Goal: Information Seeking & Learning: Compare options

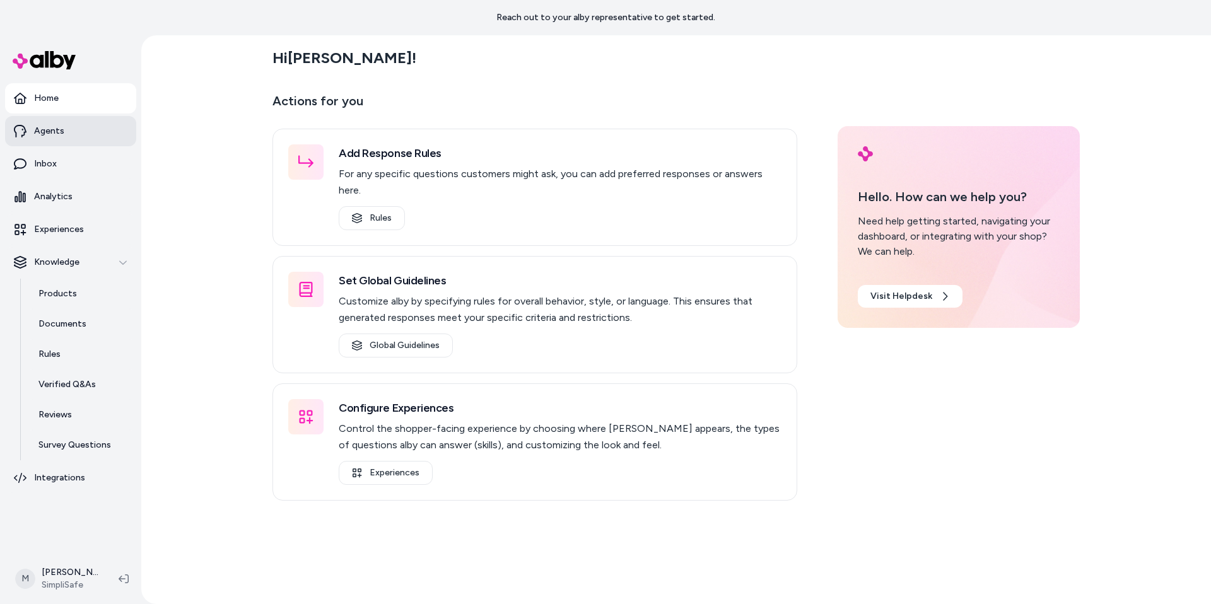
click at [60, 142] on link "Agents" at bounding box center [70, 131] width 131 height 30
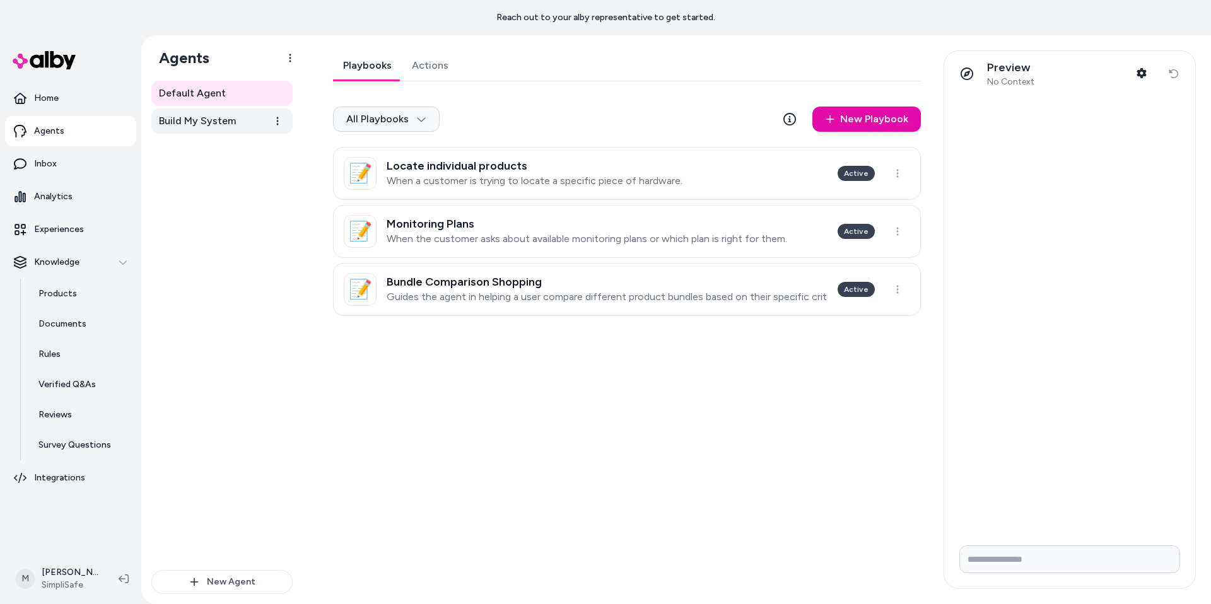
click at [194, 117] on span "Build My System" at bounding box center [197, 121] width 77 height 15
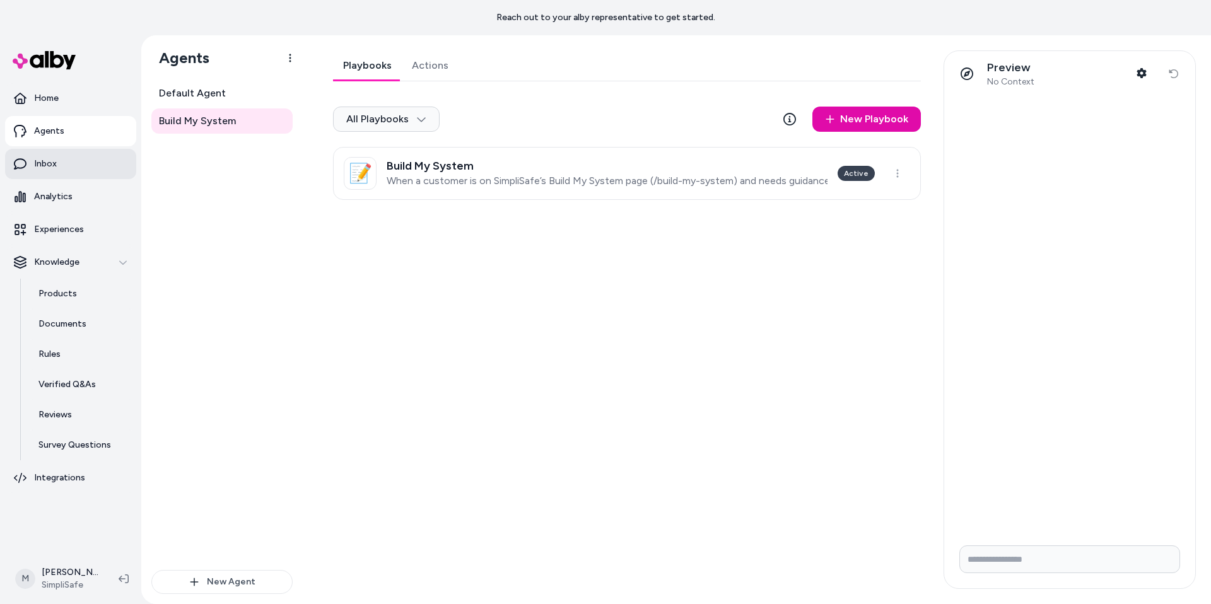
click at [57, 170] on link "Inbox" at bounding box center [70, 164] width 131 height 30
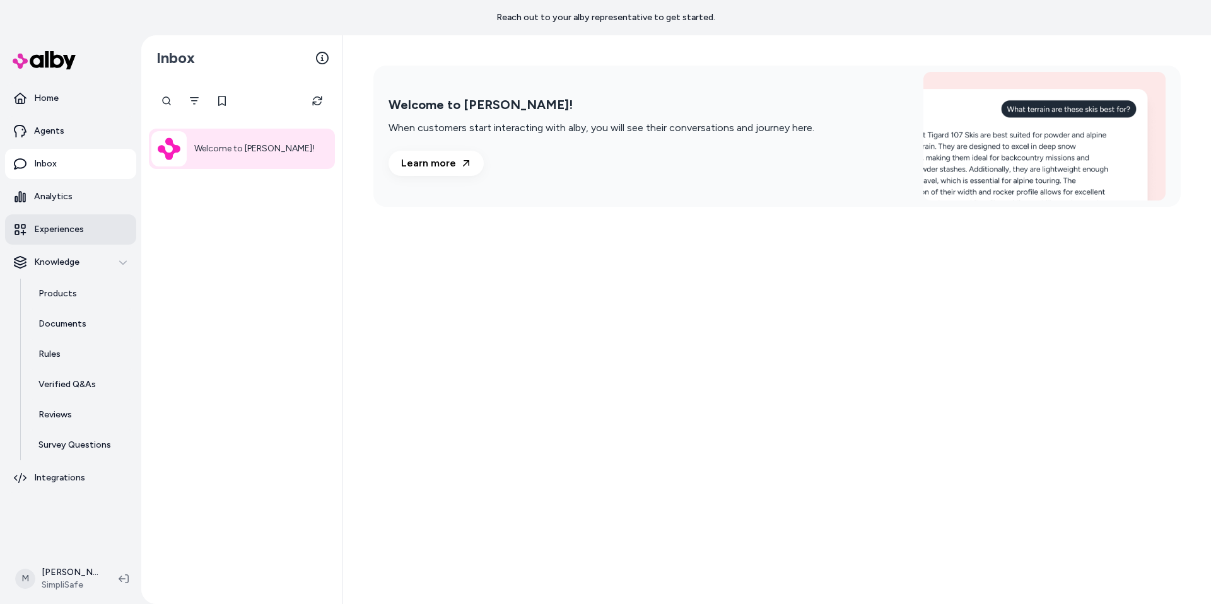
click at [73, 240] on link "Experiences" at bounding box center [70, 230] width 131 height 30
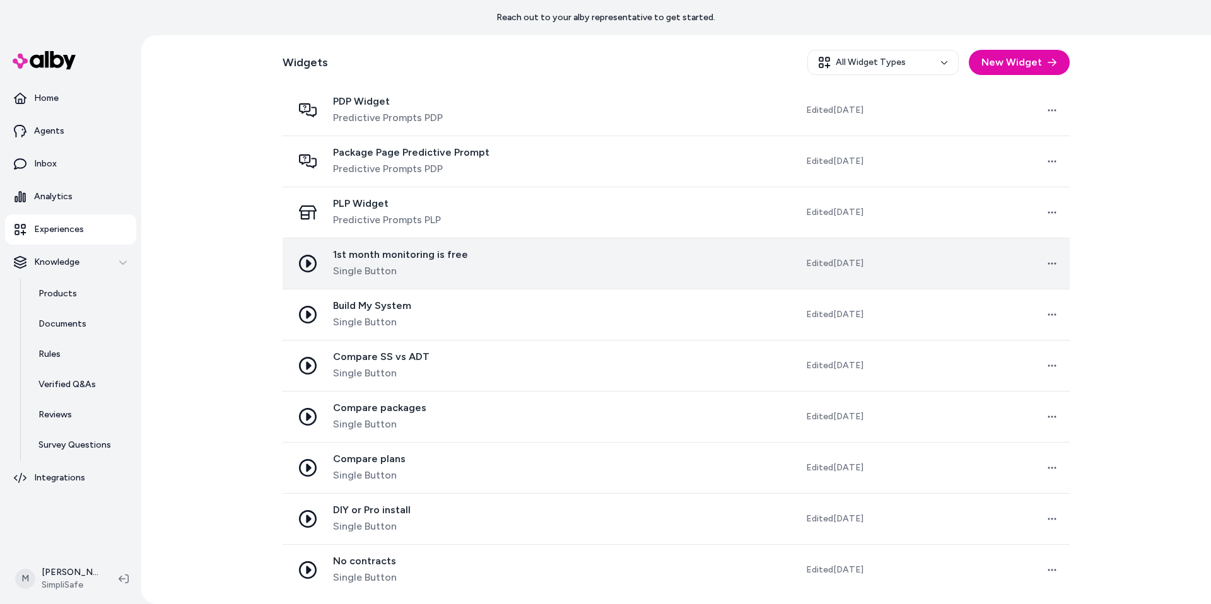
scroll to position [375, 0]
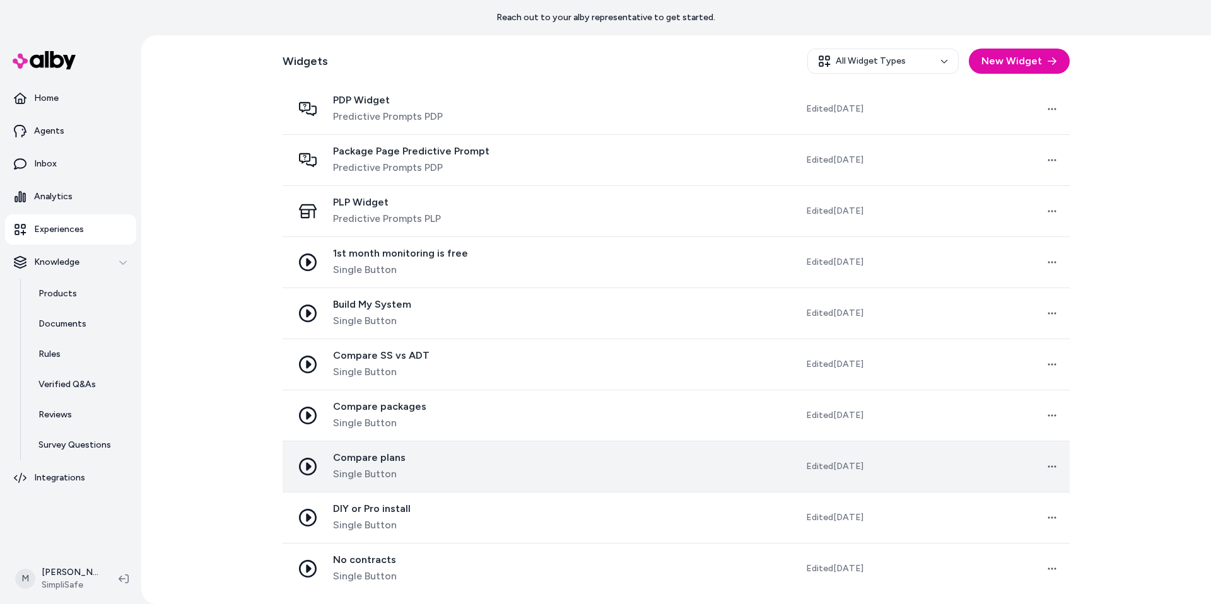
click at [449, 461] on div "Compare plans Single Button" at bounding box center [400, 467] width 214 height 30
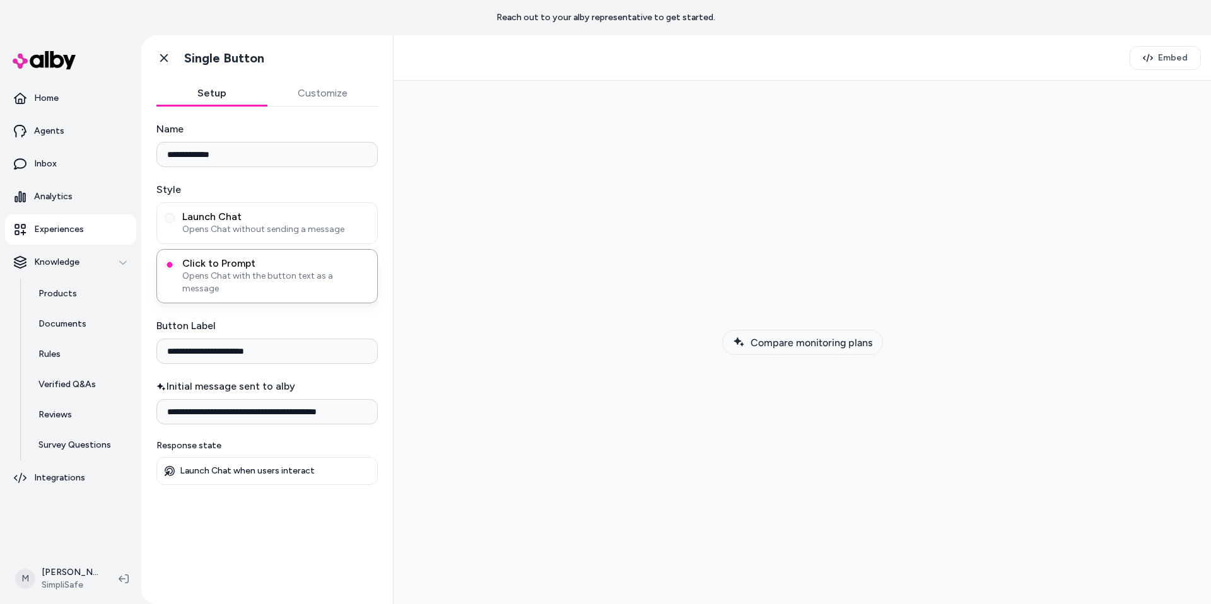
click at [791, 343] on span "Compare monitoring plans" at bounding box center [812, 343] width 122 height 12
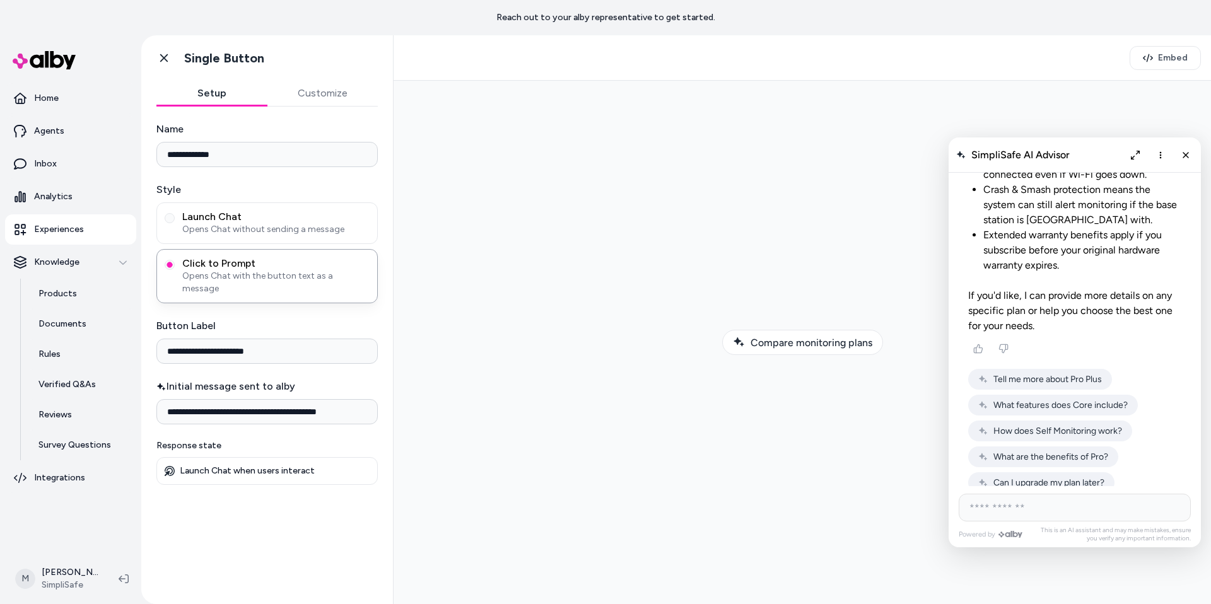
scroll to position [5433, 0]
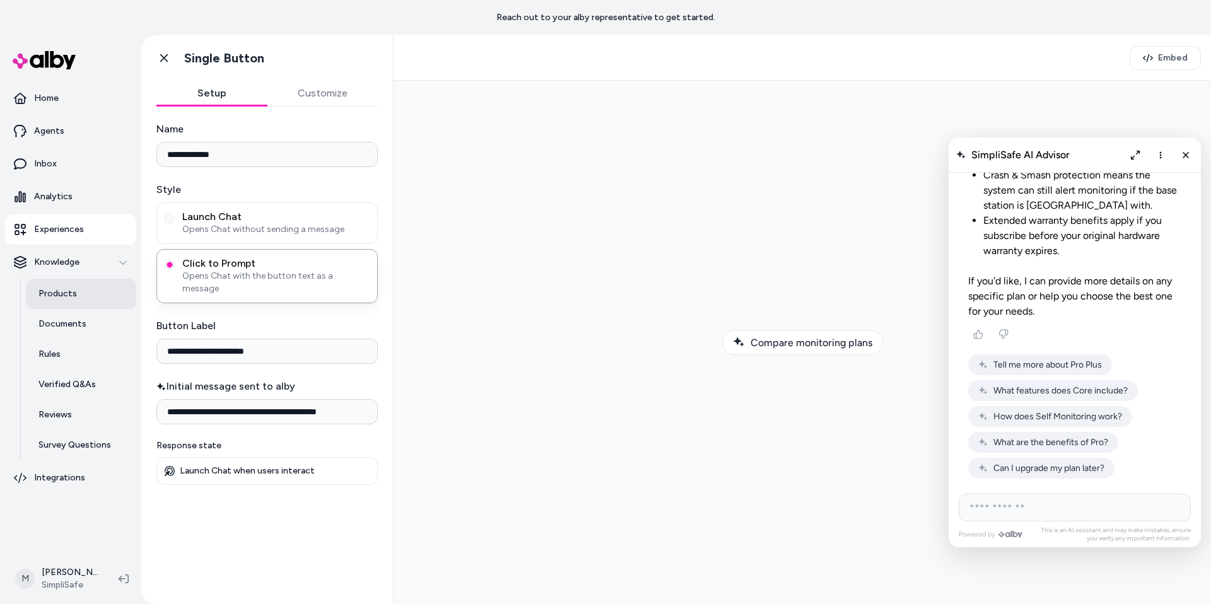
click at [59, 304] on link "Products" at bounding box center [81, 294] width 110 height 30
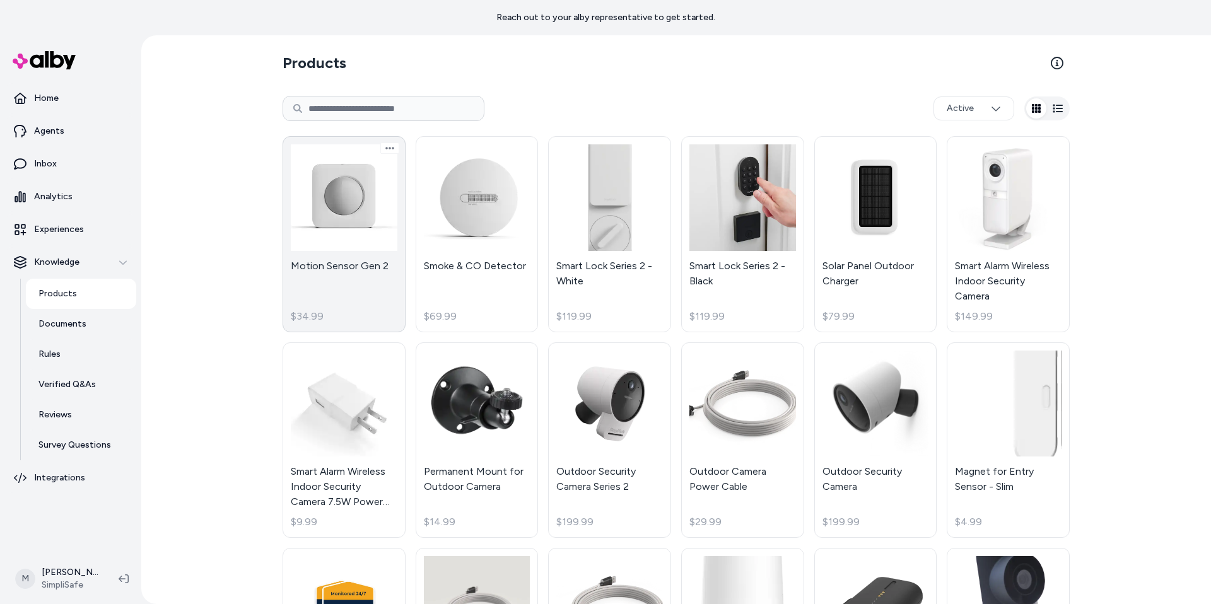
click at [360, 233] on link "Motion Sensor Gen 2 $34.99" at bounding box center [344, 234] width 123 height 196
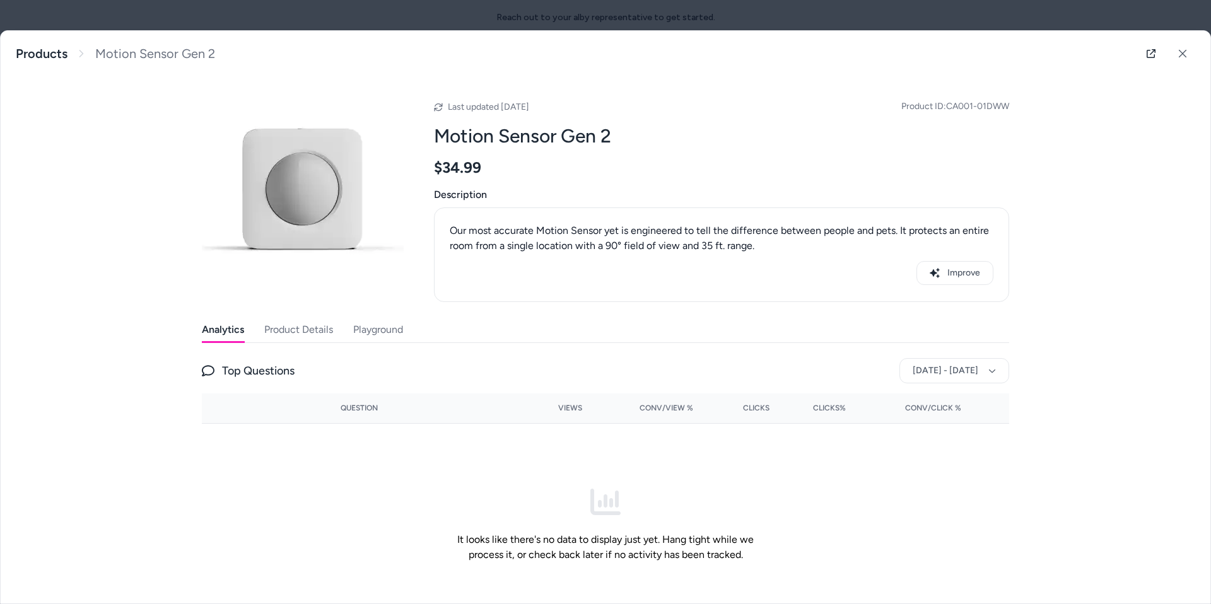
click at [319, 337] on button "Product Details" at bounding box center [298, 329] width 69 height 25
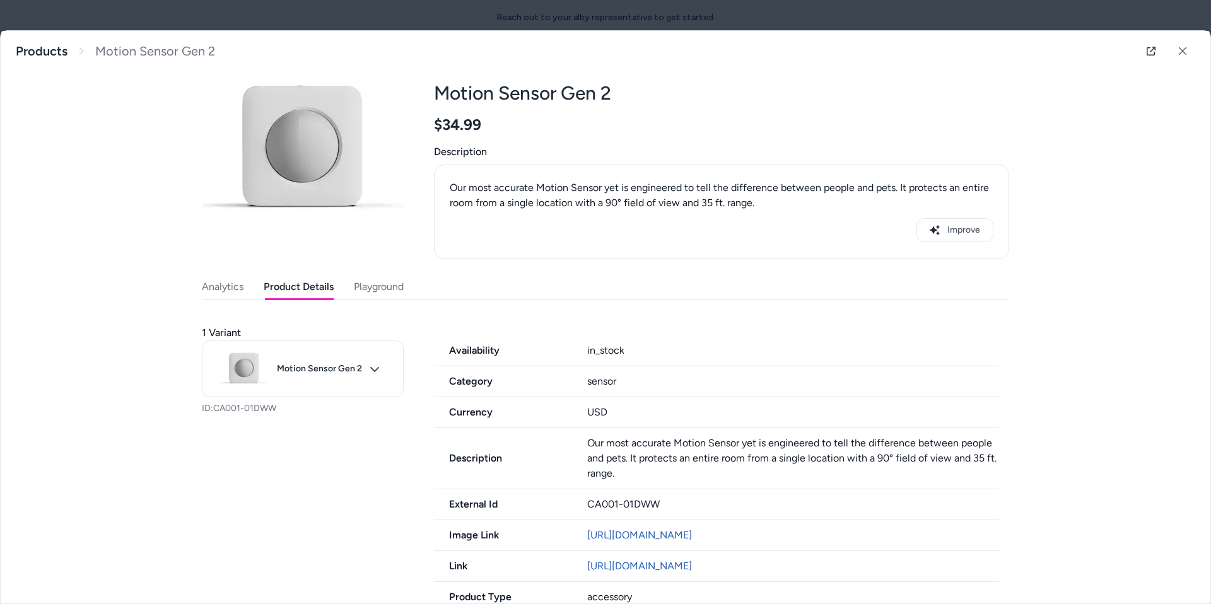
scroll to position [54, 0]
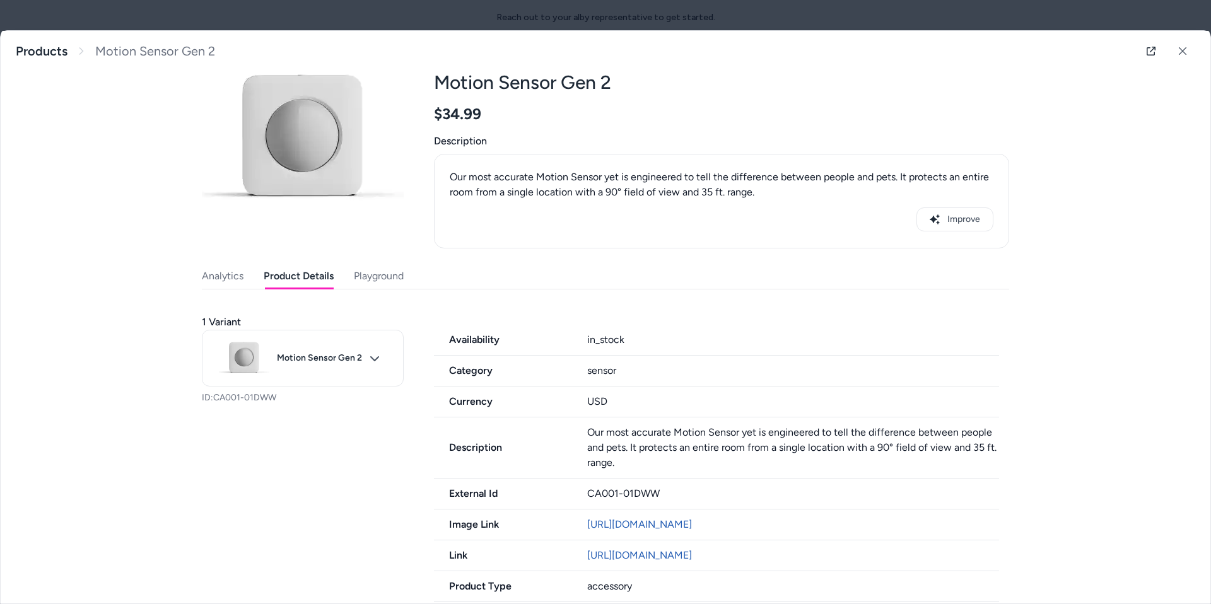
click at [361, 274] on div "Last updated [DATE] Product ID: CA001-01DWW Motion Sensor Gen 2 $34.99 Descript…" at bounding box center [606, 359] width 808 height 673
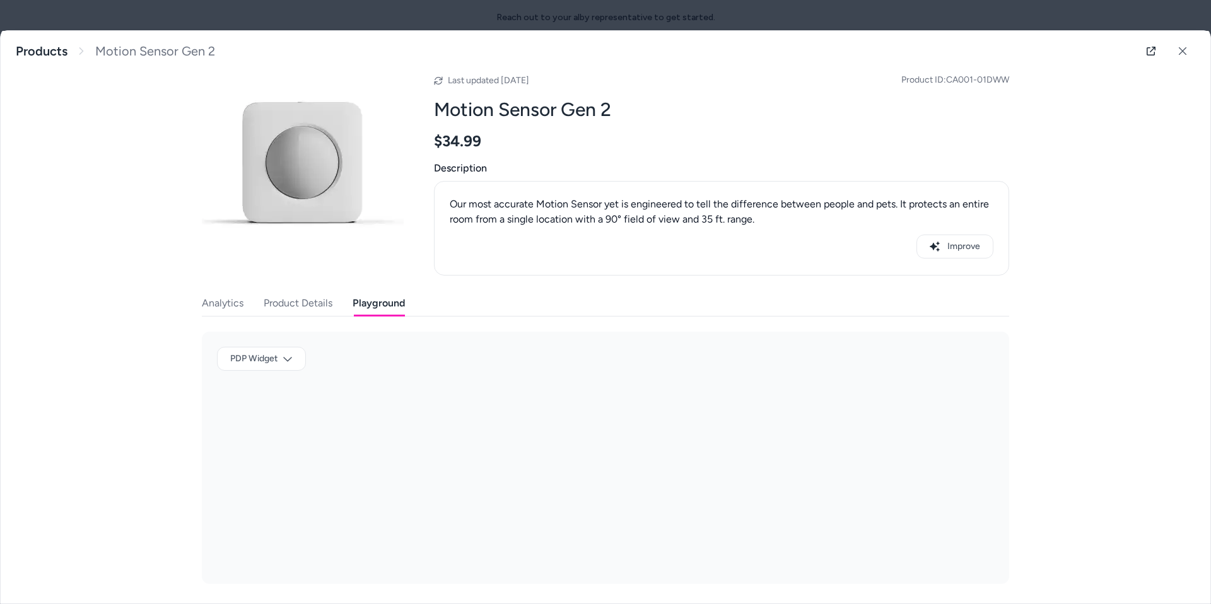
click at [312, 296] on button "Product Details" at bounding box center [298, 303] width 69 height 25
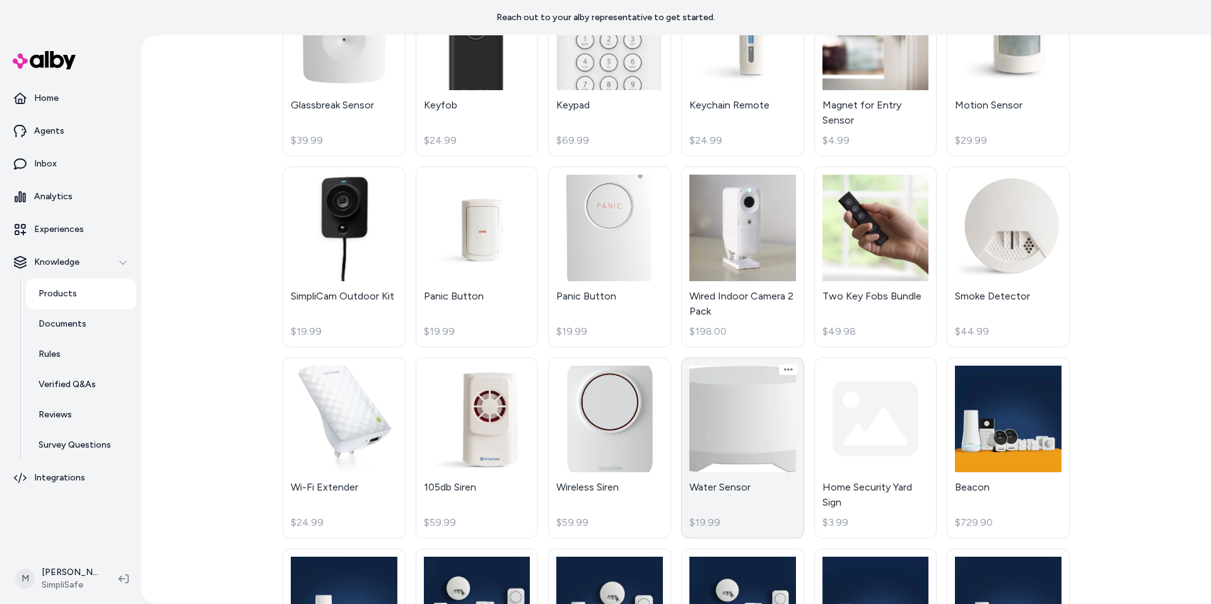
scroll to position [1082, 0]
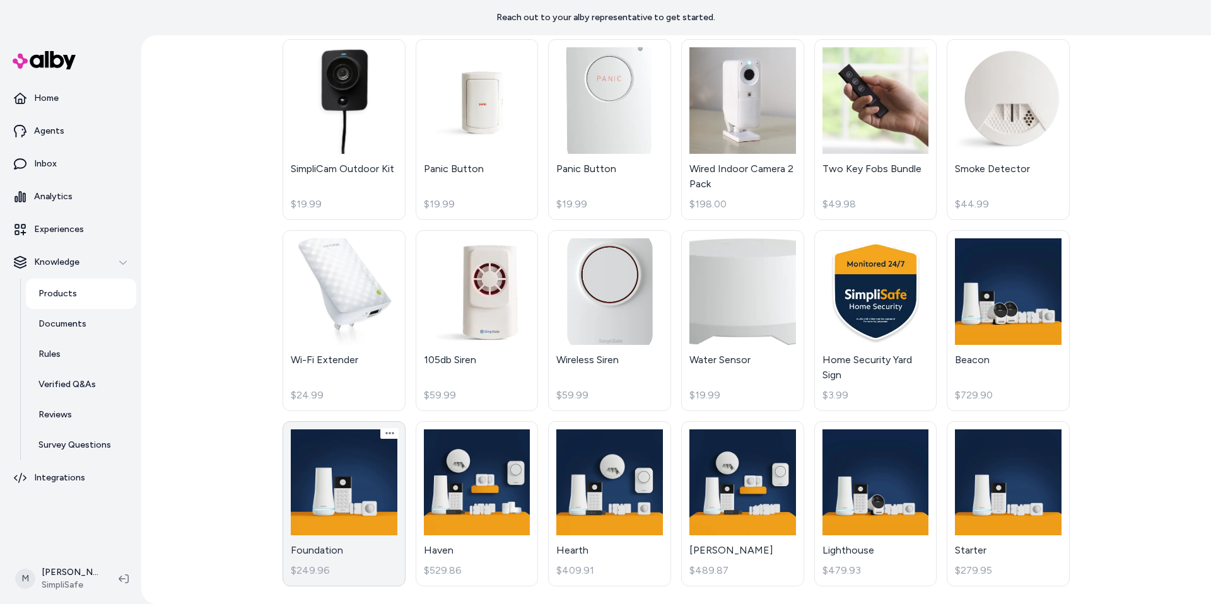
click at [360, 484] on link "Foundation $249.96" at bounding box center [344, 504] width 123 height 166
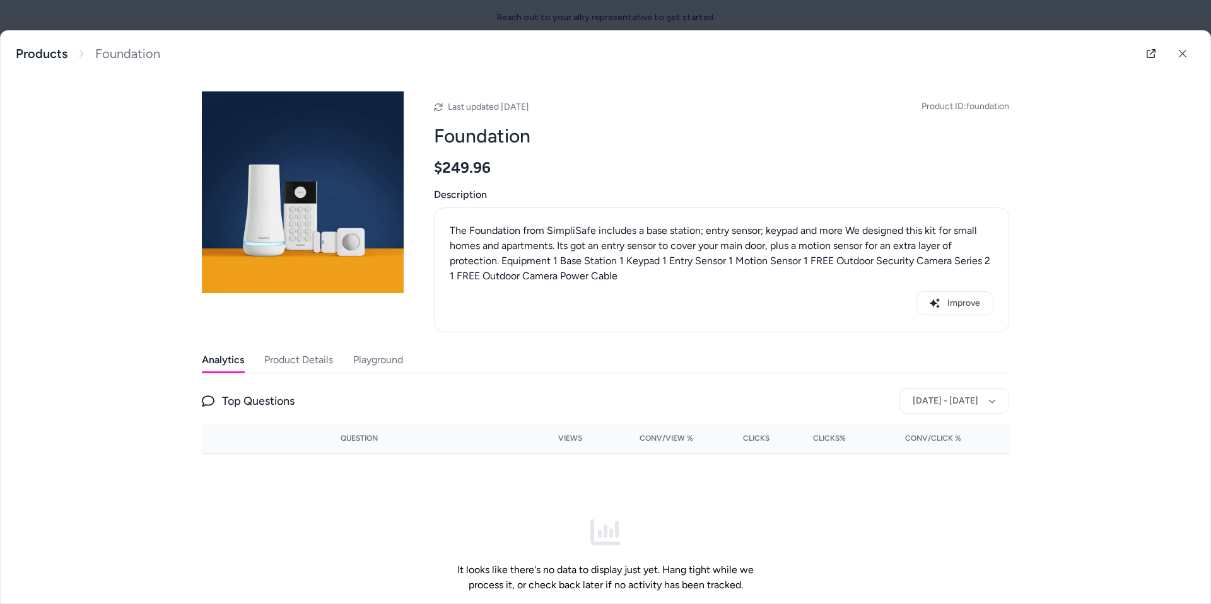
click at [292, 369] on button "Product Details" at bounding box center [298, 360] width 69 height 25
